Goal: Navigation & Orientation: Go to known website

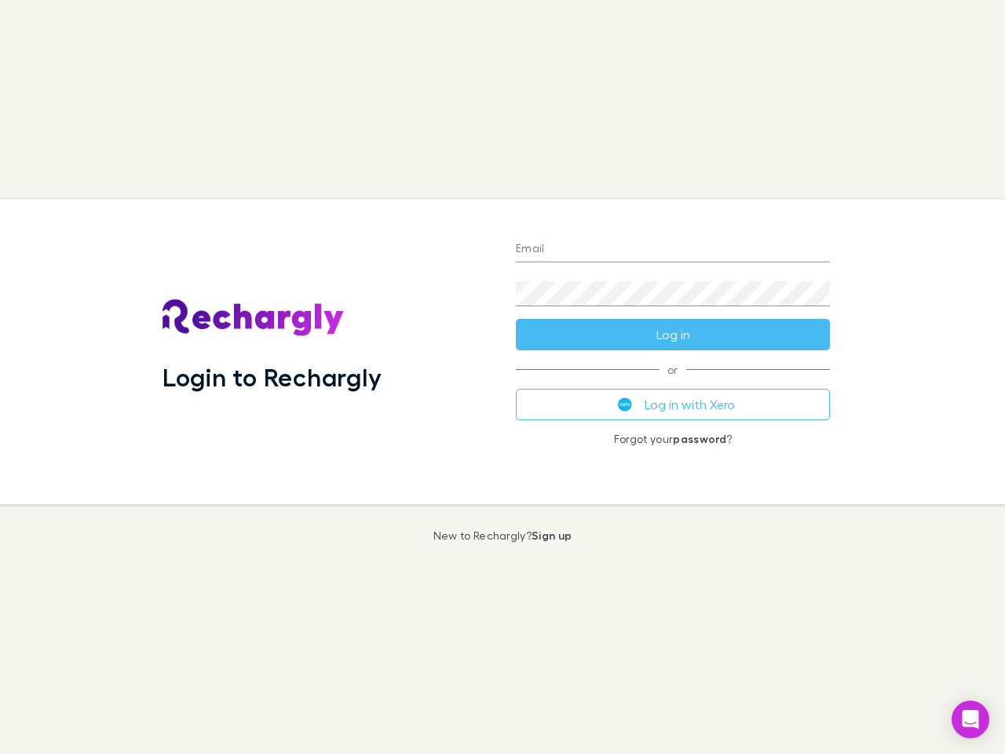
click at [502, 377] on div "Login to Rechargly" at bounding box center [326, 351] width 353 height 305
click at [673, 250] on input "Email" at bounding box center [673, 249] width 314 height 25
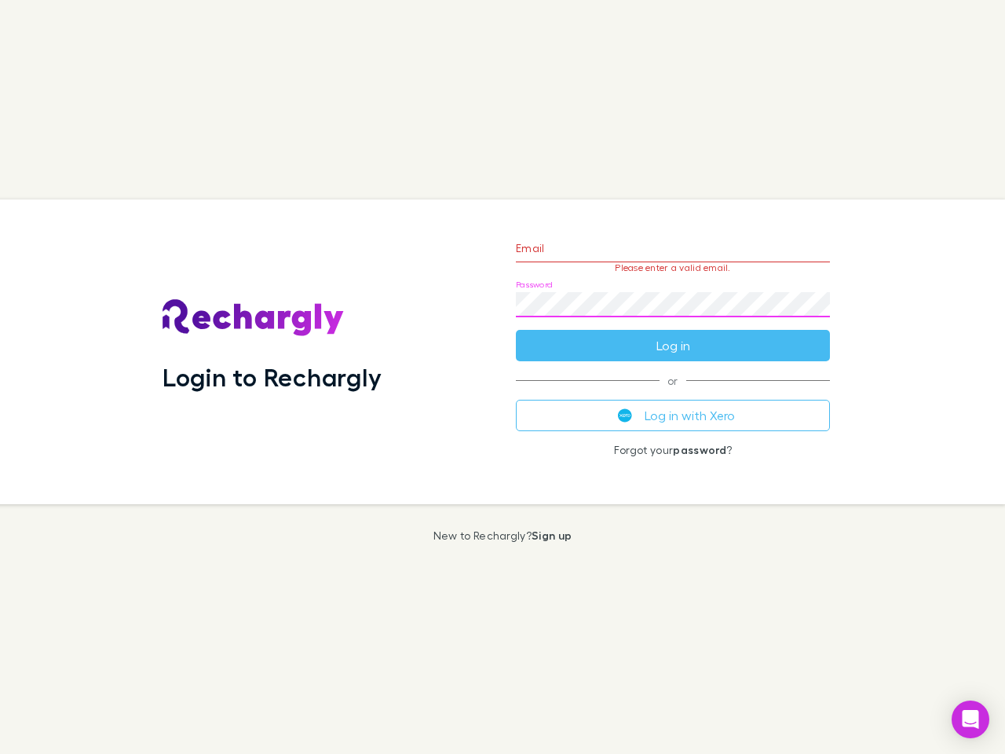
click at [673, 334] on form "Email Please enter a valid email. Password Log in" at bounding box center [673, 292] width 314 height 137
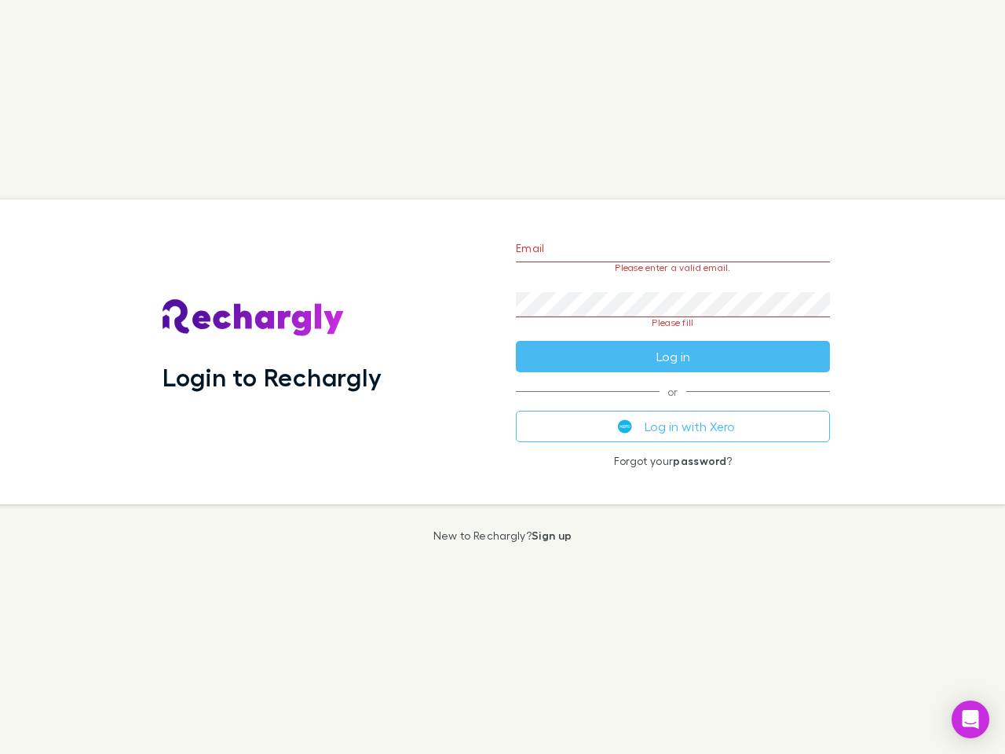
click at [673, 404] on div "Email Please enter a valid email. Password Please fill Log in or Log in with Xe…" at bounding box center [672, 351] width 339 height 305
click at [970, 719] on icon "Open Intercom Messenger" at bounding box center [970, 719] width 16 height 19
